Goal: Task Accomplishment & Management: Complete application form

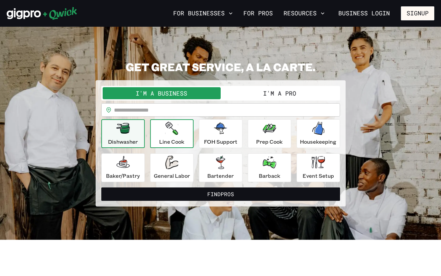
click at [182, 131] on div "Line Cook" at bounding box center [171, 134] width 25 height 24
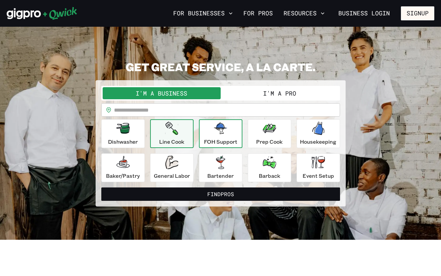
click at [215, 133] on icon "button" at bounding box center [220, 128] width 13 height 11
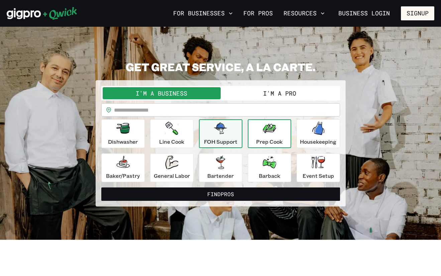
click at [284, 135] on button "Prep Cook" at bounding box center [269, 133] width 43 height 29
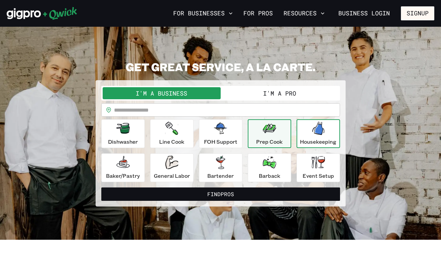
click at [313, 134] on icon "button" at bounding box center [318, 128] width 12 height 13
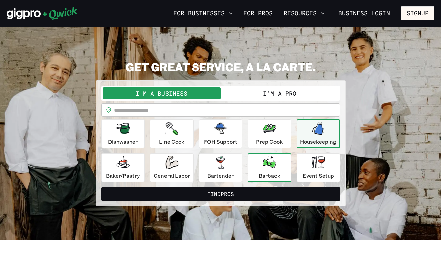
drag, startPoint x: 313, startPoint y: 180, endPoint x: 279, endPoint y: 174, distance: 34.3
click at [309, 178] on p "Event Setup" at bounding box center [318, 176] width 31 height 8
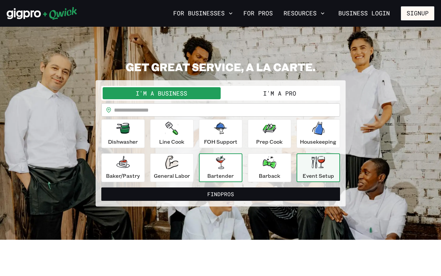
drag, startPoint x: 270, startPoint y: 173, endPoint x: 218, endPoint y: 171, distance: 51.2
click at [269, 173] on p "Barback" at bounding box center [269, 176] width 21 height 8
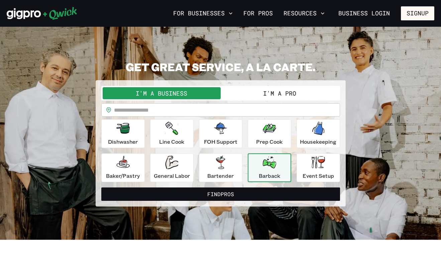
click at [217, 171] on div "Bartender" at bounding box center [220, 168] width 26 height 24
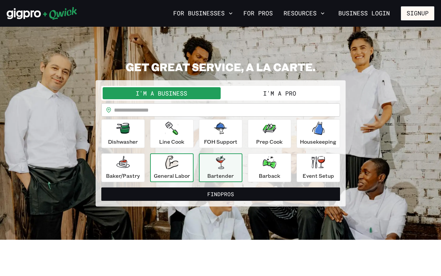
click at [154, 169] on div "General Labor" at bounding box center [172, 168] width 36 height 24
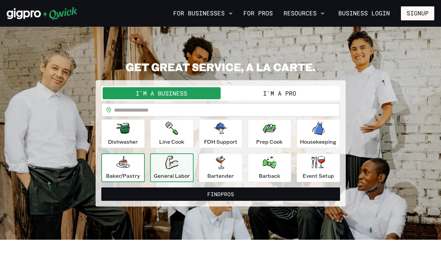
click at [116, 170] on div "Baker/Pastry" at bounding box center [123, 168] width 34 height 24
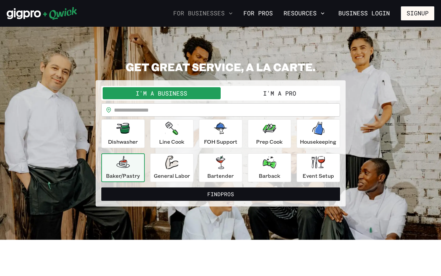
click at [204, 13] on button "For Businesses" at bounding box center [203, 13] width 65 height 11
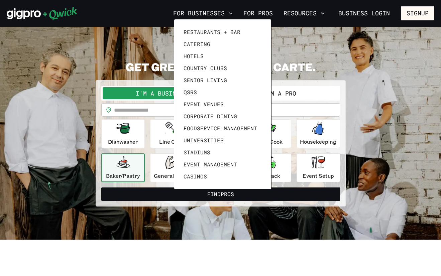
click at [298, 14] on div at bounding box center [220, 138] width 441 height 276
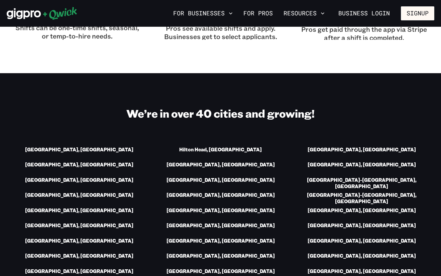
scroll to position [857, 0]
